Goal: Task Accomplishment & Management: Manage account settings

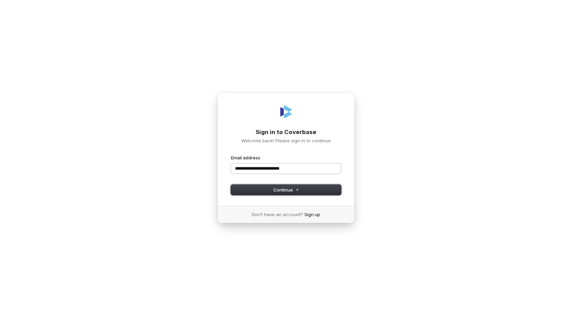
type input "**********"
click at [231, 185] on button "Continue" at bounding box center [286, 190] width 110 height 10
type input "**********"
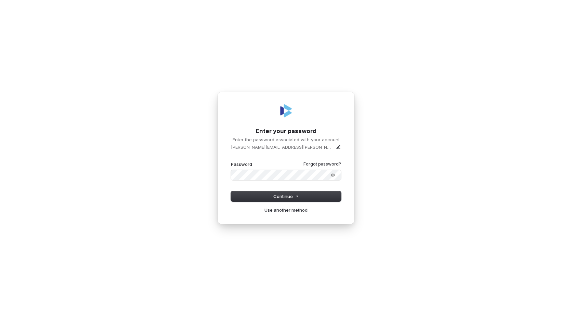
click at [231, 161] on button "submit" at bounding box center [231, 161] width 0 height 0
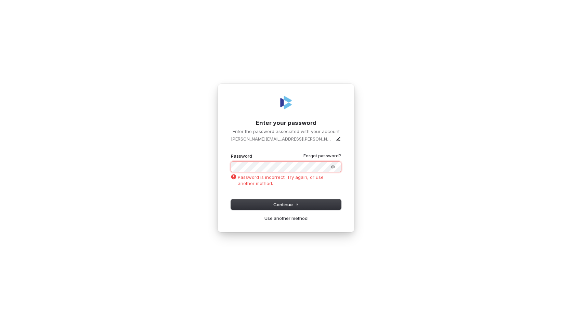
click at [201, 156] on div "**********" at bounding box center [286, 158] width 572 height 316
click at [288, 203] on span "Continue" at bounding box center [286, 204] width 26 height 6
click at [331, 167] on icon "Show password" at bounding box center [333, 166] width 4 height 3
click at [283, 206] on span "Continue" at bounding box center [286, 204] width 26 height 6
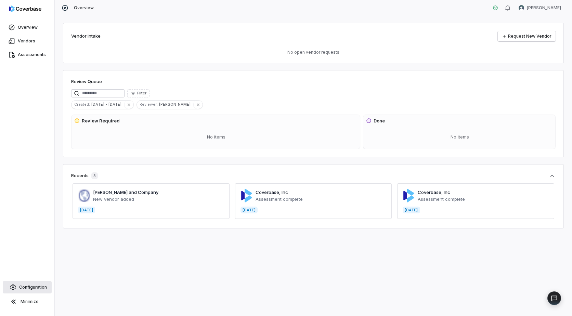
click at [26, 288] on span "Configuration" at bounding box center [33, 286] width 28 height 5
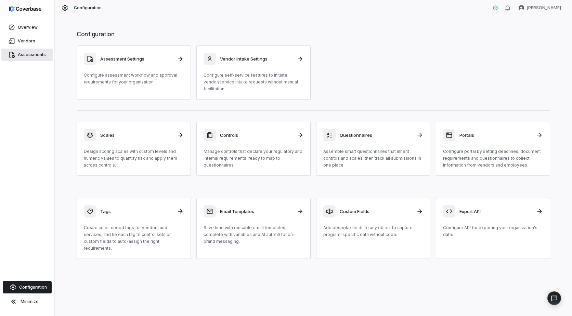
click at [28, 57] on span "Assessments" at bounding box center [32, 54] width 28 height 5
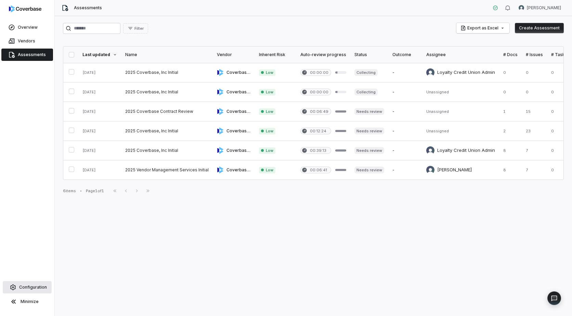
click at [29, 286] on span "Configuration" at bounding box center [33, 286] width 28 height 5
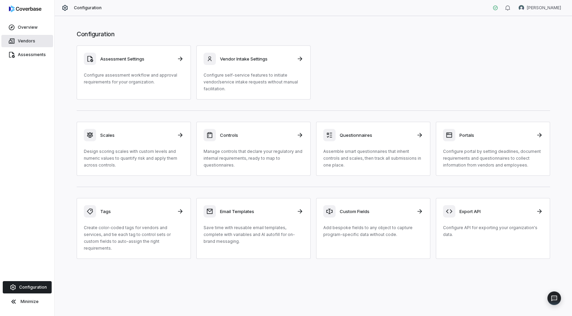
click at [28, 42] on span "Vendors" at bounding box center [26, 40] width 17 height 5
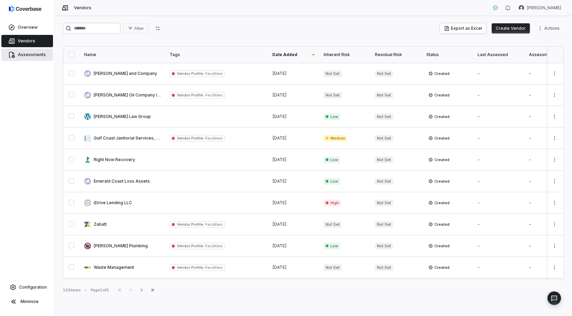
click at [30, 55] on span "Assessments" at bounding box center [32, 54] width 28 height 5
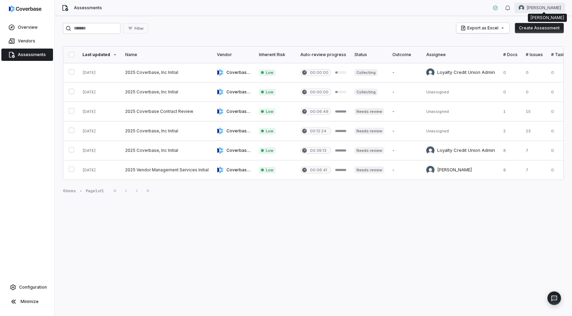
click at [537, 9] on html "Overview Vendors Assessments Configuration Minimize Assessments [PERSON_NAME] F…" at bounding box center [286, 158] width 572 height 316
click at [527, 24] on div "Account" at bounding box center [536, 24] width 52 height 11
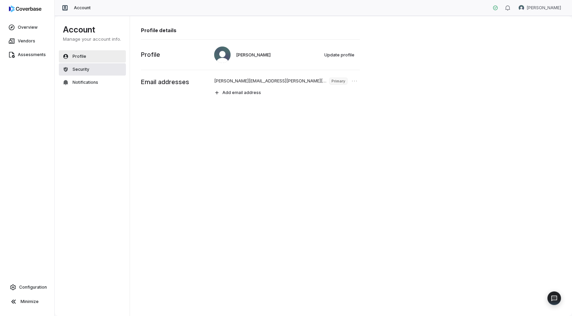
click at [80, 71] on span "Security" at bounding box center [80, 69] width 17 height 5
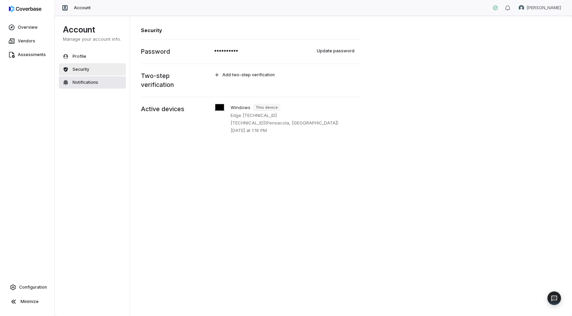
click at [78, 84] on span "Notifications" at bounding box center [85, 82] width 26 height 5
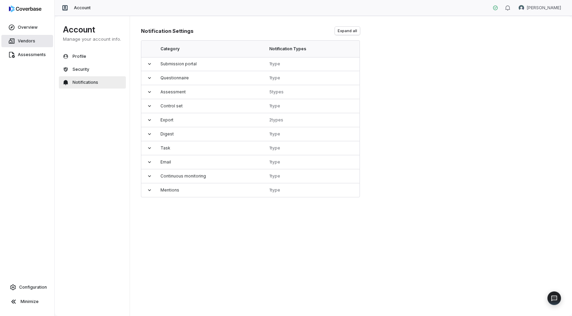
click at [24, 39] on span "Vendors" at bounding box center [26, 40] width 17 height 5
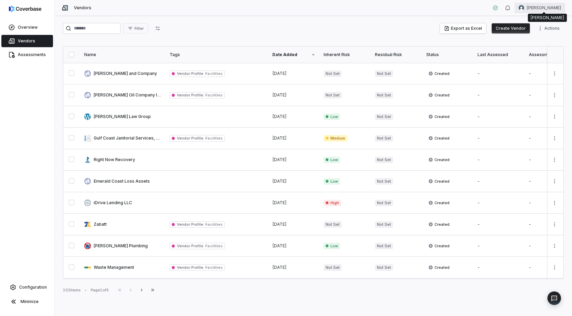
click at [536, 7] on html "Overview Vendors Assessments Configuration Minimize Vendors [PERSON_NAME] Filte…" at bounding box center [286, 158] width 572 height 316
click at [532, 37] on div "Organization" at bounding box center [536, 35] width 52 height 11
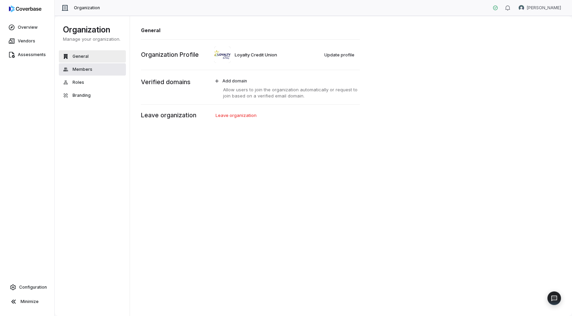
click at [80, 72] on button "Members" at bounding box center [92, 69] width 67 height 12
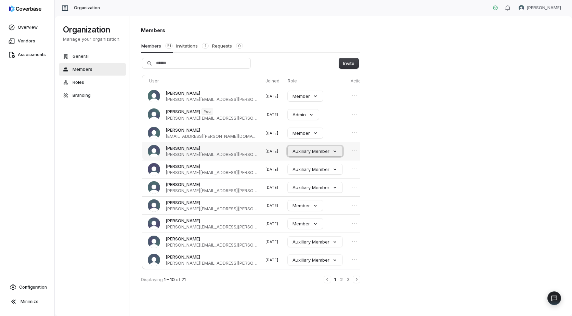
click at [320, 151] on button "Auxiliary Member" at bounding box center [314, 151] width 55 height 10
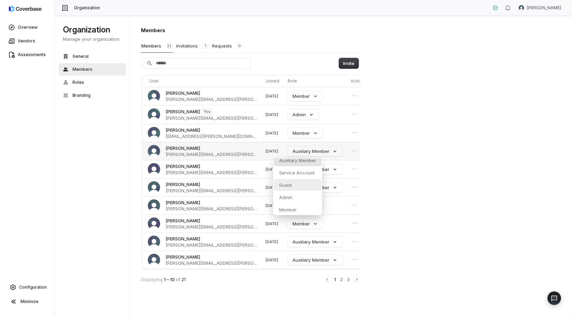
scroll to position [5, 0]
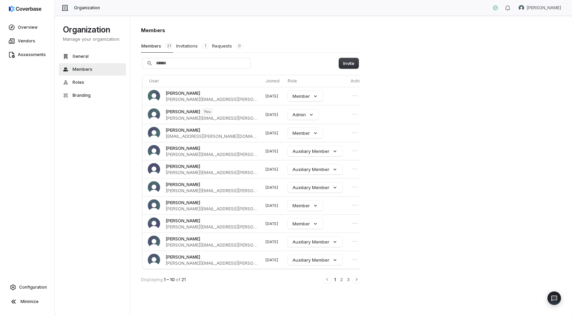
click at [403, 177] on div "Members Members 21 Invitations 1 Requests 0 Invite User Joined Role Actions [PE…" at bounding box center [351, 166] width 442 height 300
click at [76, 79] on button "Roles" at bounding box center [92, 82] width 67 height 12
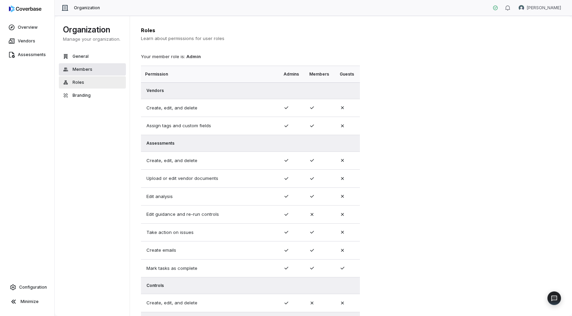
click at [82, 67] on span "Members" at bounding box center [82, 69] width 20 height 5
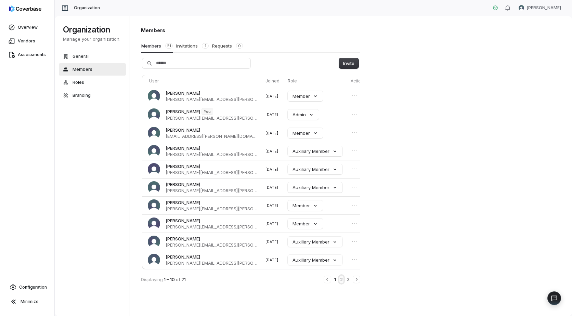
click at [340, 278] on button "2" at bounding box center [341, 279] width 4 height 8
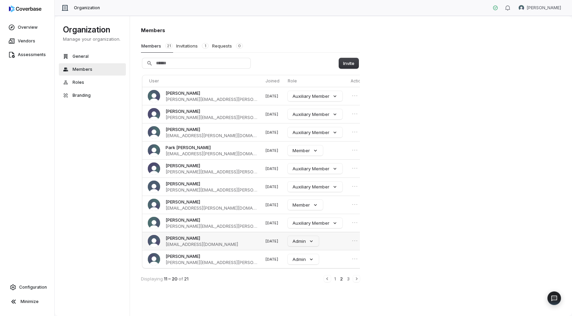
click at [152, 239] on img at bounding box center [154, 241] width 12 height 12
click at [175, 238] on span "[PERSON_NAME]" at bounding box center [182, 238] width 35 height 6
click at [352, 241] on icon "Open menu" at bounding box center [354, 241] width 4 height 0
click at [352, 241] on icon "Close menu" at bounding box center [354, 241] width 4 height 0
click at [77, 82] on span "Roles" at bounding box center [78, 82] width 12 height 5
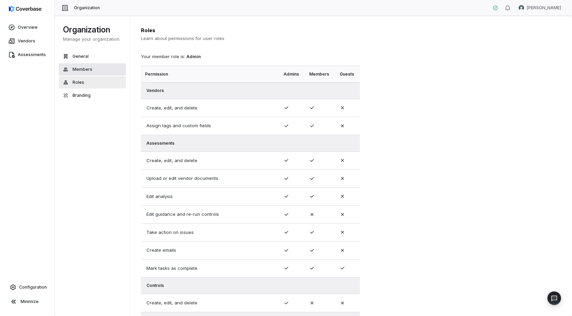
click at [76, 67] on span "Members" at bounding box center [82, 69] width 20 height 5
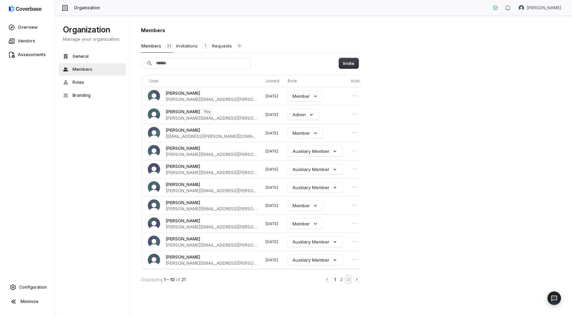
click at [347, 279] on button "3" at bounding box center [348, 279] width 4 height 8
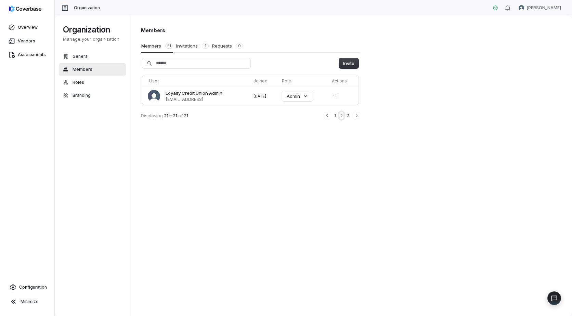
click at [341, 116] on button "2" at bounding box center [341, 116] width 4 height 8
